Goal: Task Accomplishment & Management: Complete application form

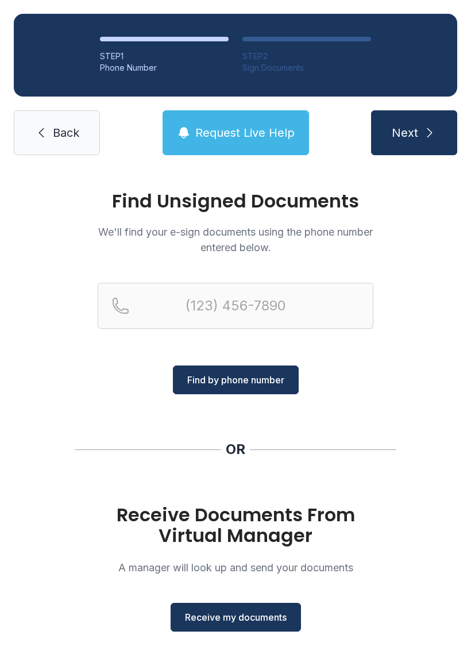
click at [247, 615] on span "Receive my documents" at bounding box center [236, 617] width 102 height 14
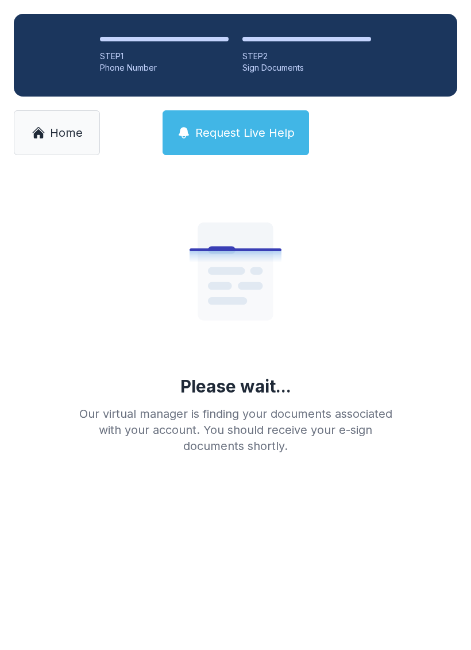
click at [57, 138] on span "Home" at bounding box center [66, 133] width 33 height 16
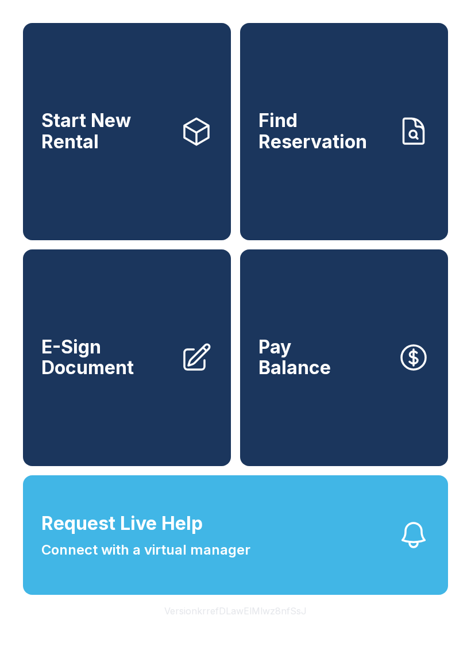
click at [251, 576] on button "Request Live Help Connect with a virtual manager" at bounding box center [235, 535] width 425 height 120
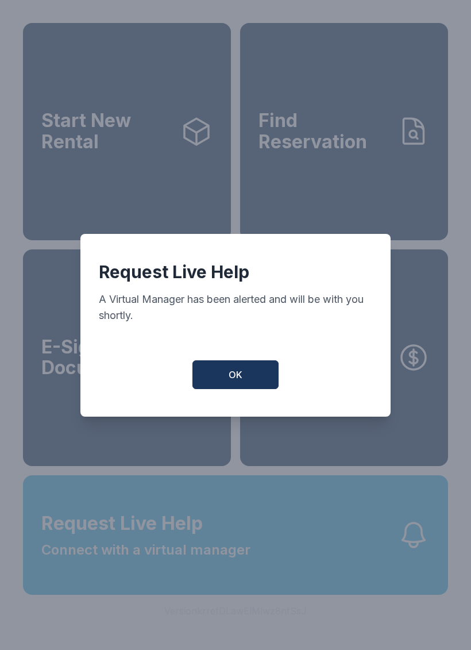
click at [253, 389] on button "OK" at bounding box center [236, 374] width 86 height 29
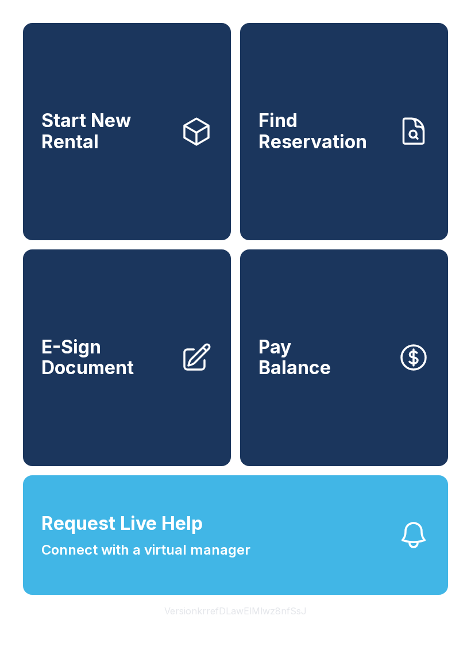
click at [233, 627] on button "Version krrefDLawElMlwz8nfSsJ" at bounding box center [235, 611] width 161 height 32
click at [127, 372] on span "E-Sign Document" at bounding box center [106, 358] width 130 height 42
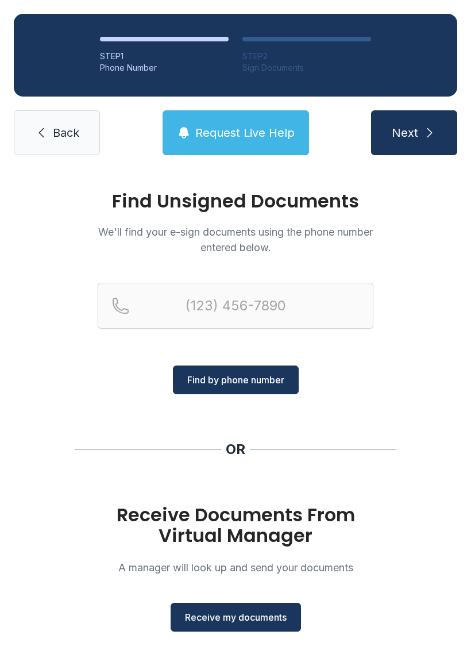
click at [260, 610] on span "Receive my documents" at bounding box center [236, 617] width 102 height 14
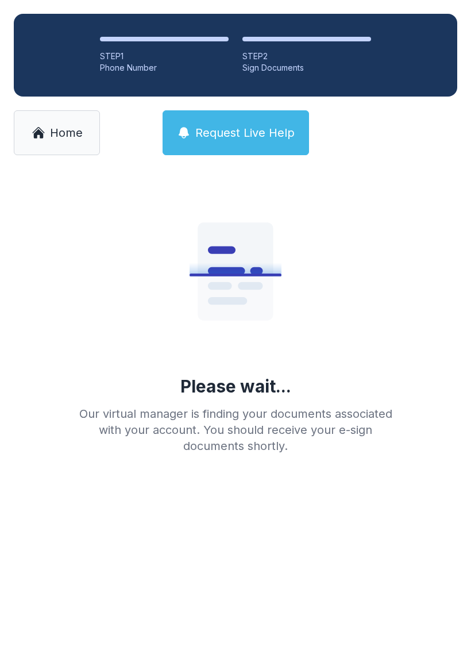
click at [268, 393] on div "Please wait..." at bounding box center [235, 386] width 111 height 21
click at [47, 143] on link "Home" at bounding box center [57, 132] width 86 height 45
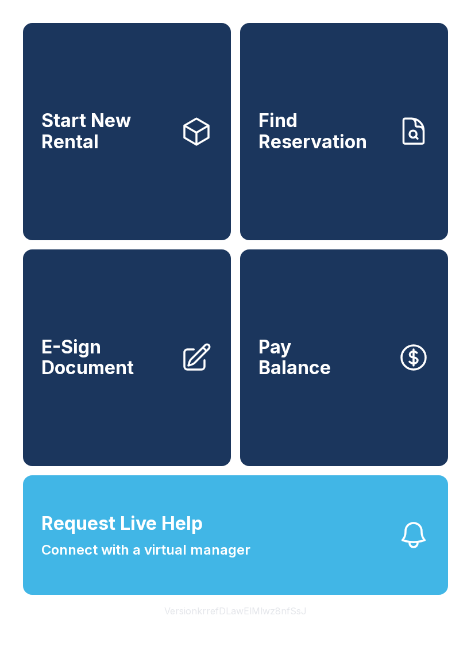
click at [97, 370] on span "E-Sign Document" at bounding box center [106, 358] width 130 height 42
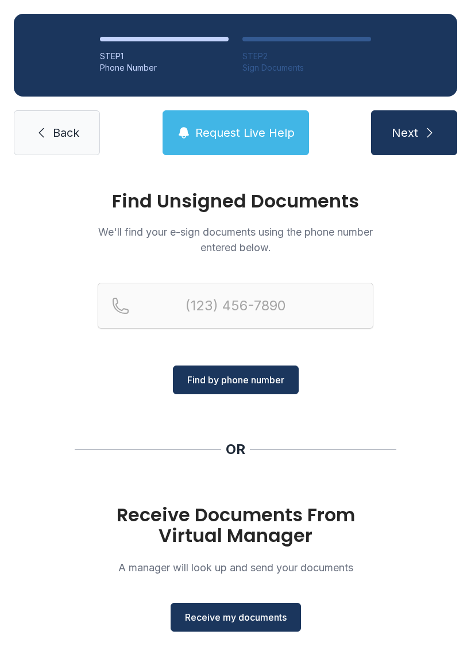
click at [214, 625] on button "Receive my documents" at bounding box center [236, 617] width 130 height 29
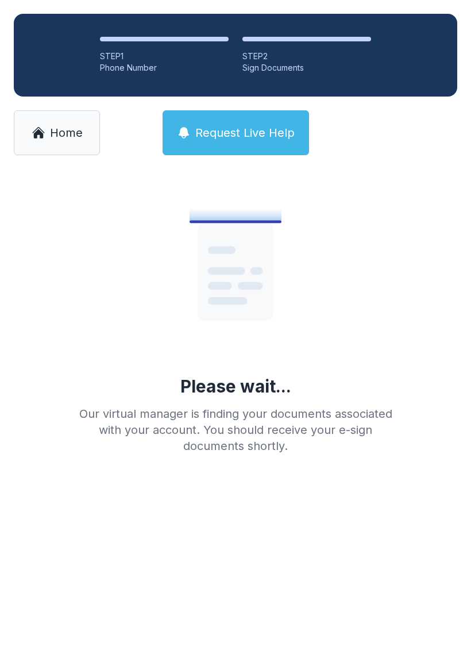
click at [78, 148] on link "Home" at bounding box center [57, 132] width 86 height 45
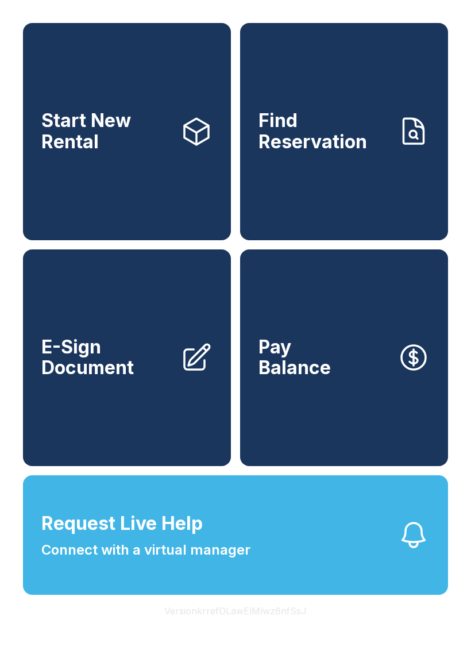
click at [165, 378] on span "E-Sign Document" at bounding box center [106, 358] width 130 height 42
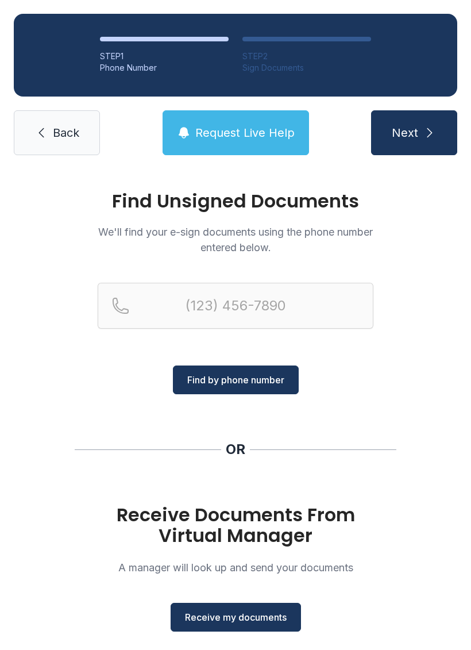
click at [53, 131] on span "Back" at bounding box center [66, 133] width 26 height 16
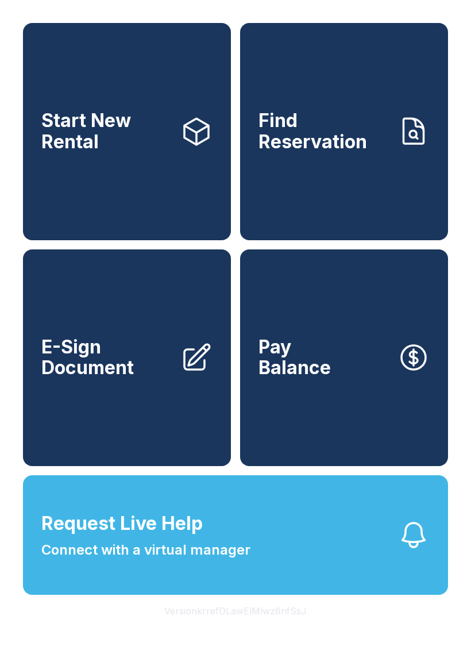
click at [276, 587] on button "Request Live Help Connect with a virtual manager" at bounding box center [235, 535] width 425 height 120
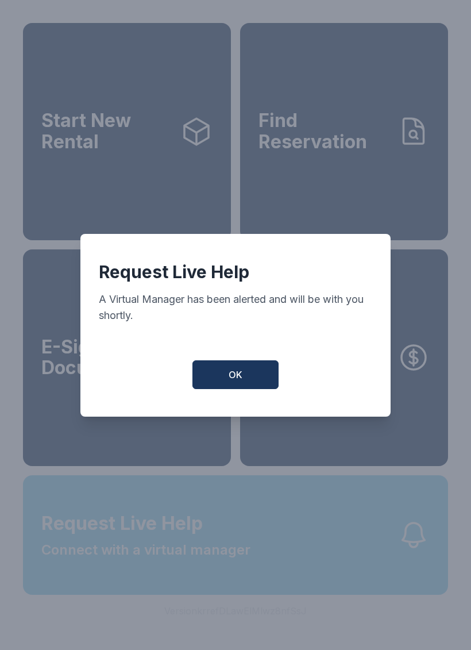
click at [256, 385] on button "OK" at bounding box center [236, 374] width 86 height 29
